Goal: Task Accomplishment & Management: Use online tool/utility

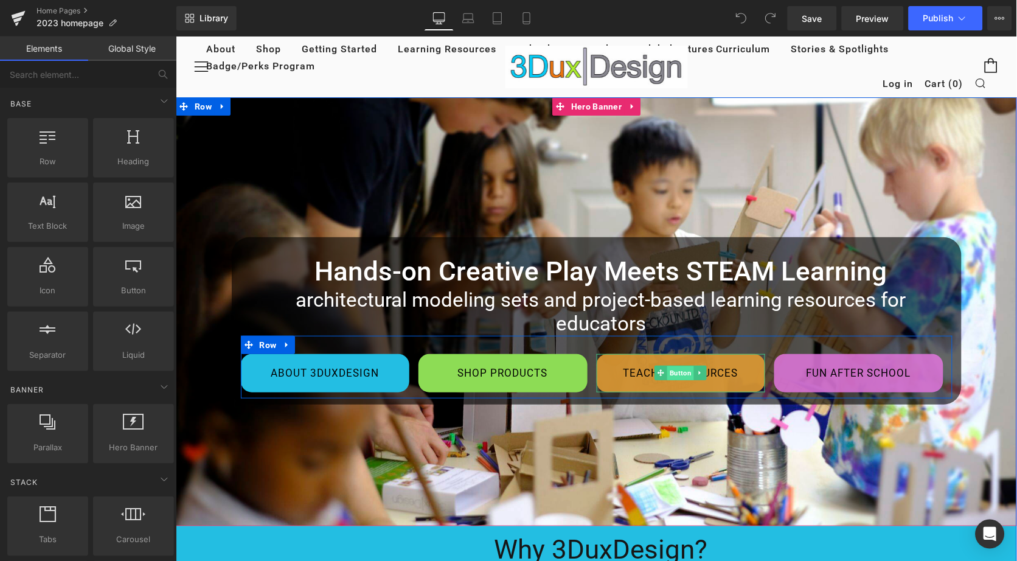
click at [672, 366] on span "Button" at bounding box center [680, 373] width 27 height 15
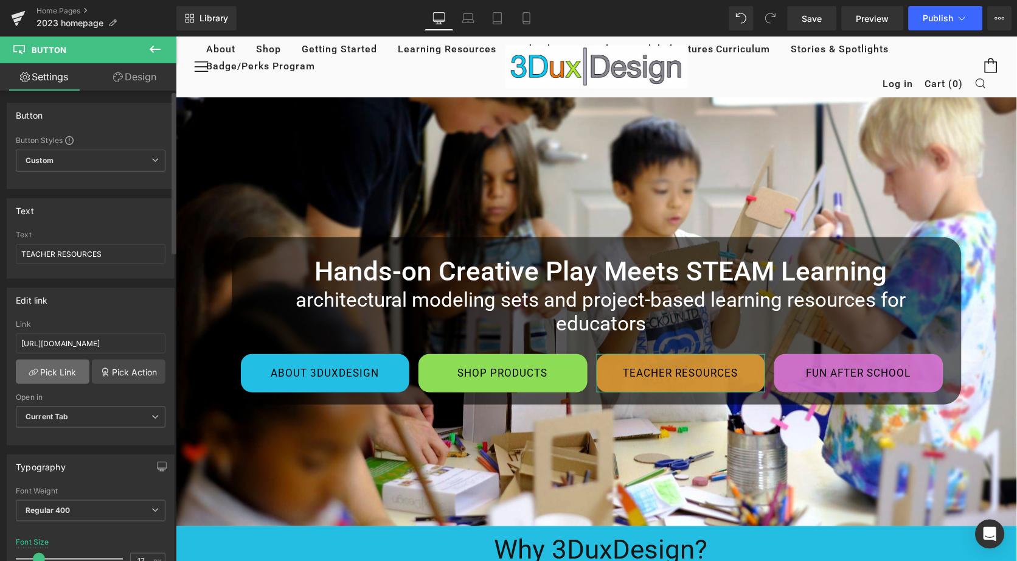
click at [53, 372] on link "Pick Link" at bounding box center [53, 371] width 74 height 24
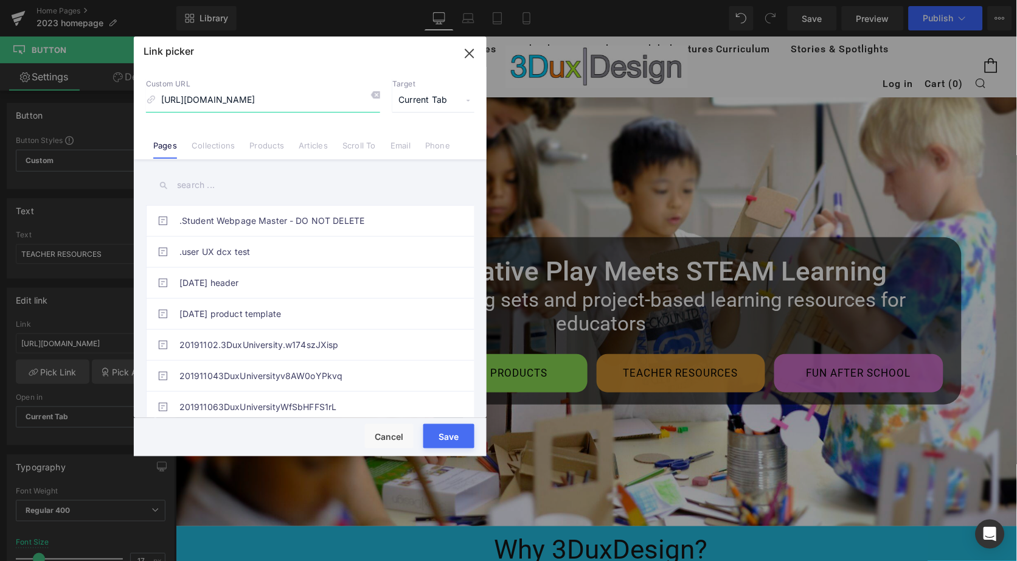
click at [307, 102] on input "[URL][DOMAIN_NAME]" at bounding box center [263, 100] width 234 height 23
click at [241, 98] on input "[URL][DOMAIN_NAME]" at bounding box center [263, 100] width 234 height 23
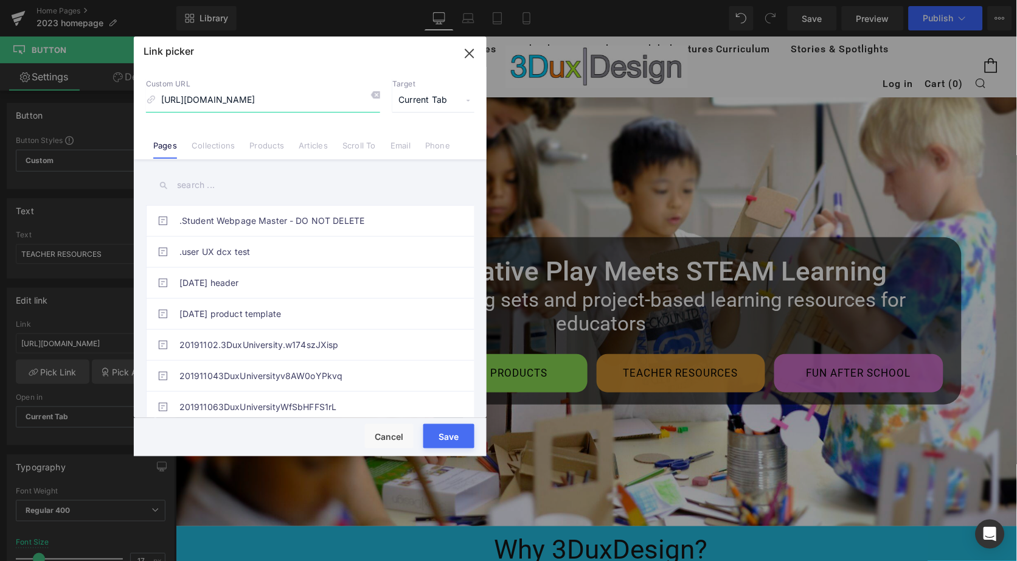
paste input "pages/"
type input "[URL][DOMAIN_NAME]"
click at [448, 435] on button "Save" at bounding box center [448, 436] width 51 height 24
type input "[URL][DOMAIN_NAME]"
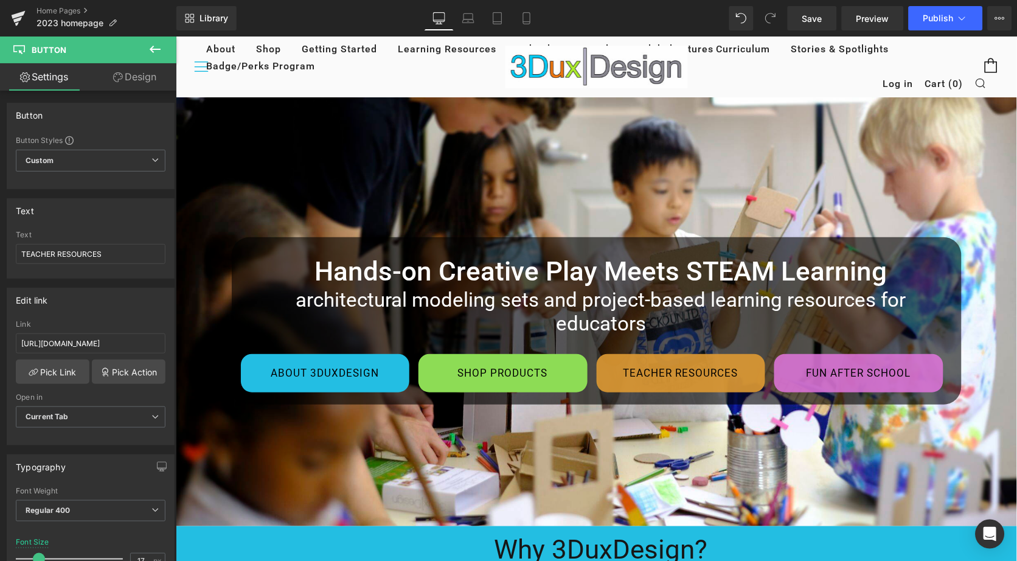
click at [202, 67] on icon at bounding box center [200, 65] width 15 height 15
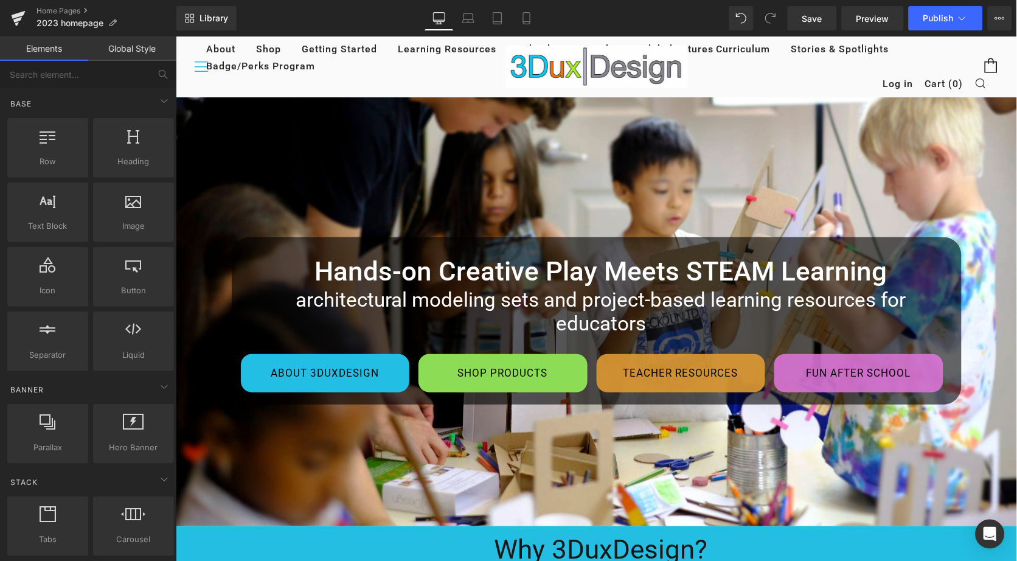
click at [196, 69] on icon at bounding box center [200, 65] width 15 height 15
click at [811, 19] on span "Save" at bounding box center [812, 18] width 20 height 13
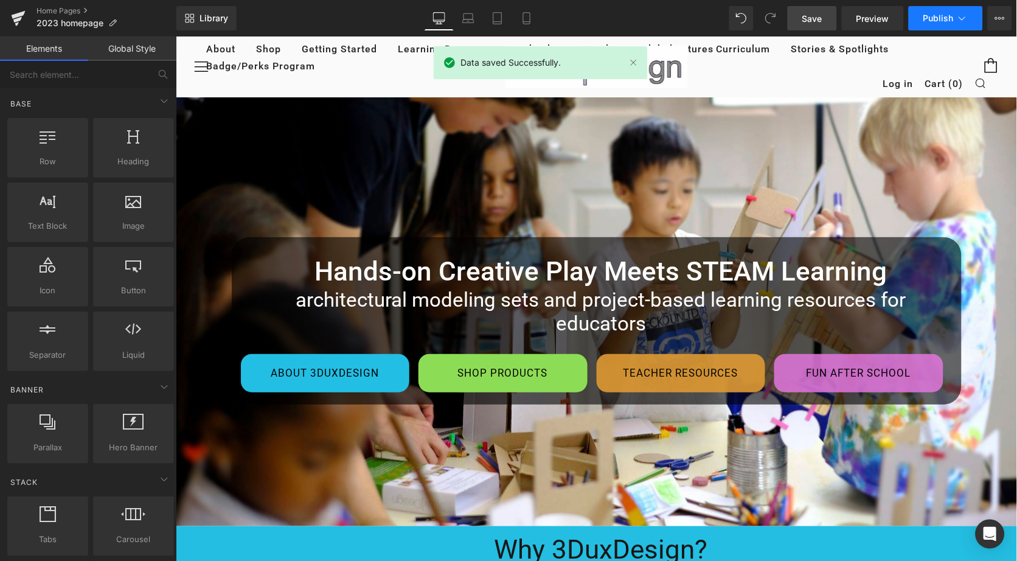
click at [938, 23] on span "Publish" at bounding box center [938, 18] width 30 height 10
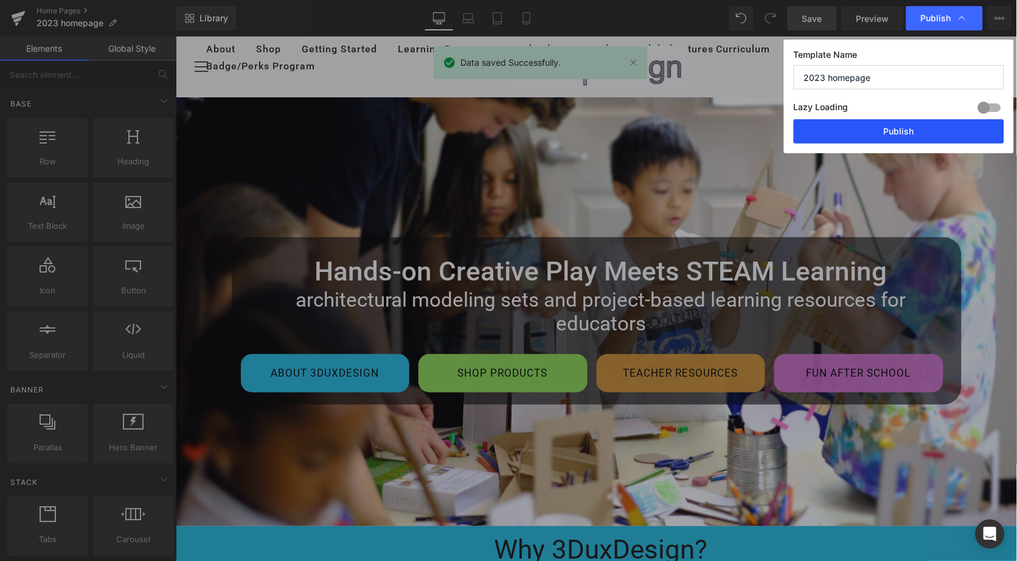
click at [890, 136] on button "Publish" at bounding box center [899, 131] width 210 height 24
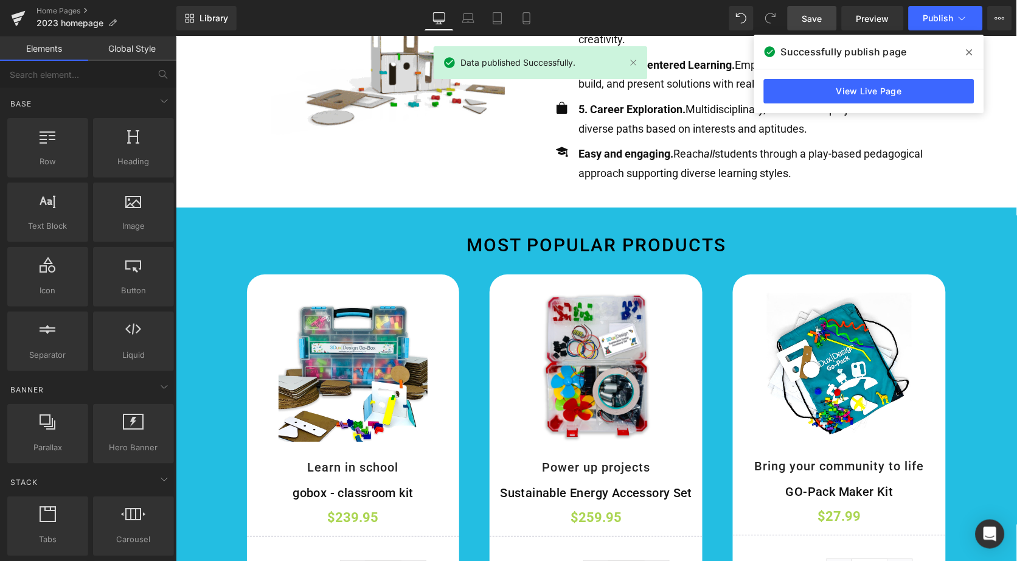
scroll to position [812, 0]
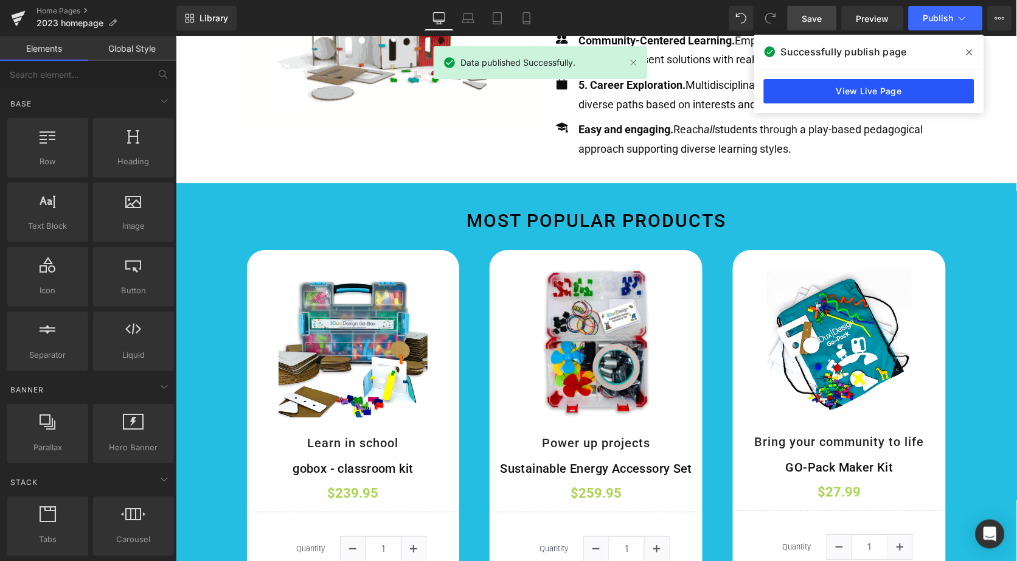
click at [895, 92] on link "View Live Page" at bounding box center [869, 91] width 210 height 24
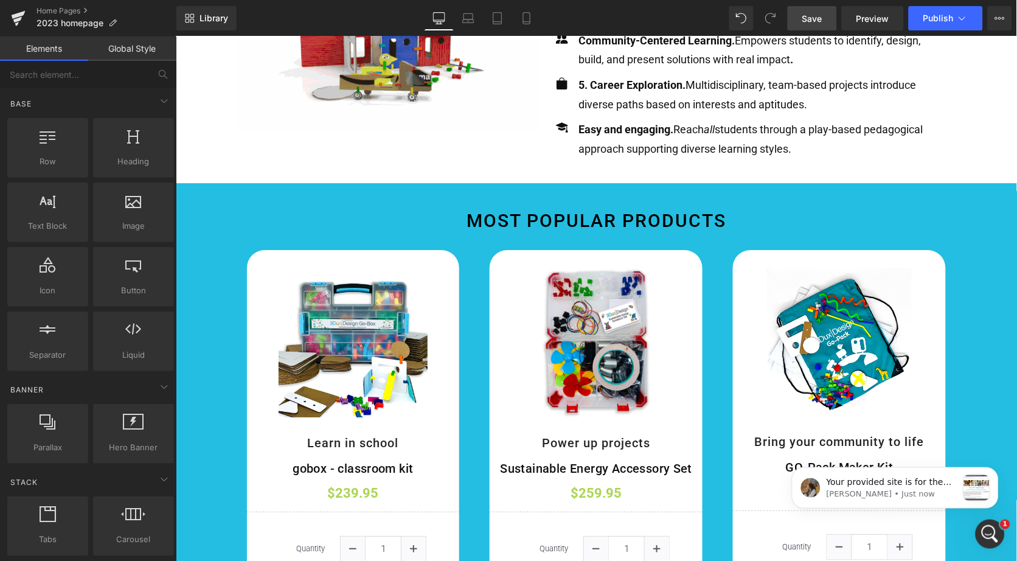
scroll to position [0, 0]
